Goal: Find specific page/section

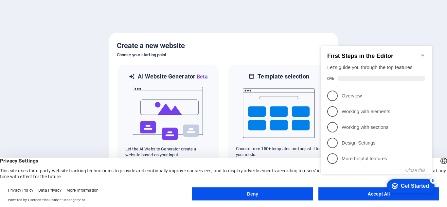
click at [249, 191] on button "Deny" at bounding box center [252, 194] width 121 height 13
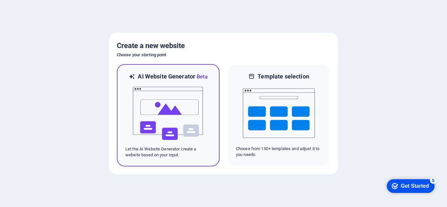
click at [173, 120] on img at bounding box center [168, 113] width 72 height 65
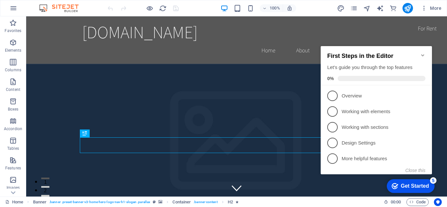
click at [423, 53] on icon "Minimize checklist" at bounding box center [422, 55] width 5 height 5
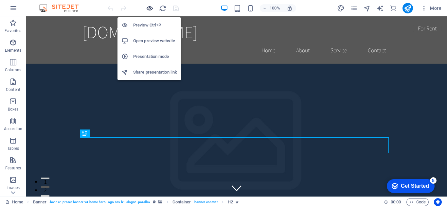
click at [147, 9] on icon "button" at bounding box center [150, 9] width 8 height 8
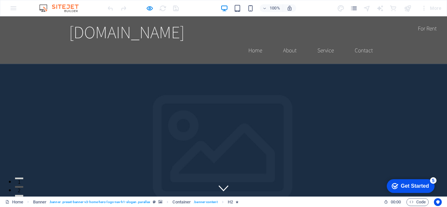
click at [145, 8] on div at bounding box center [142, 8] width 73 height 10
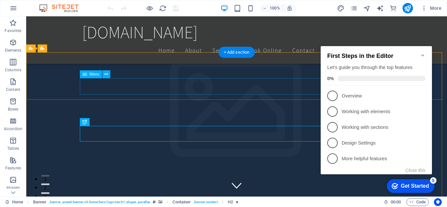
scroll to position [131, 0]
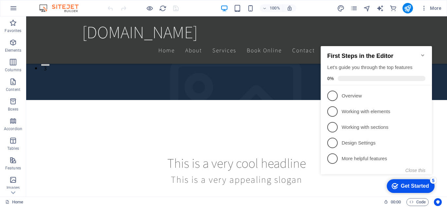
click at [422, 54] on icon "Minimize checklist" at bounding box center [422, 55] width 5 height 5
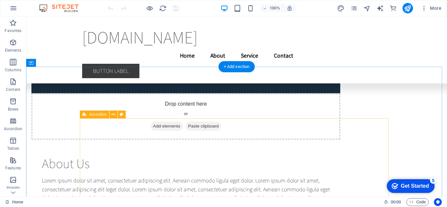
scroll to position [2771, 0]
